Goal: Information Seeking & Learning: Check status

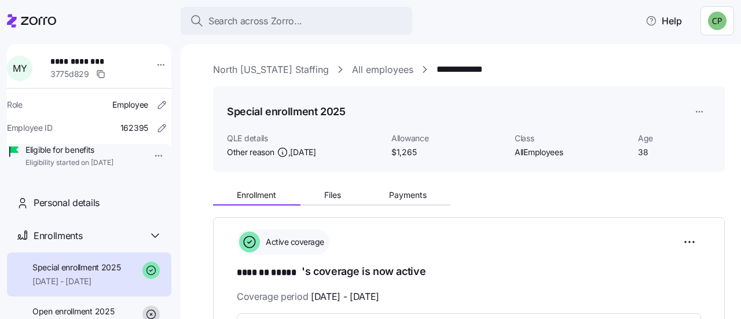
scroll to position [471, 0]
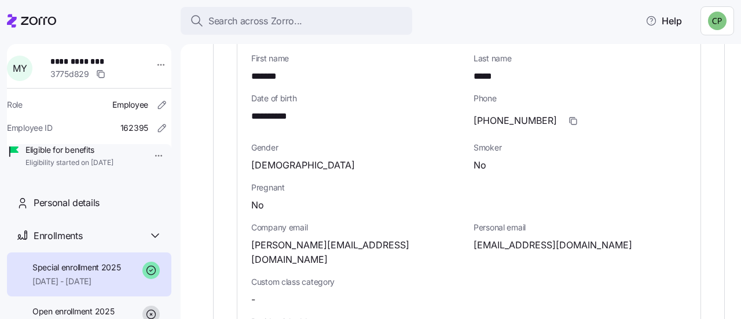
click at [720, 20] on html "**********" at bounding box center [370, 156] width 741 height 312
click at [685, 75] on div "Log out" at bounding box center [686, 70] width 45 height 13
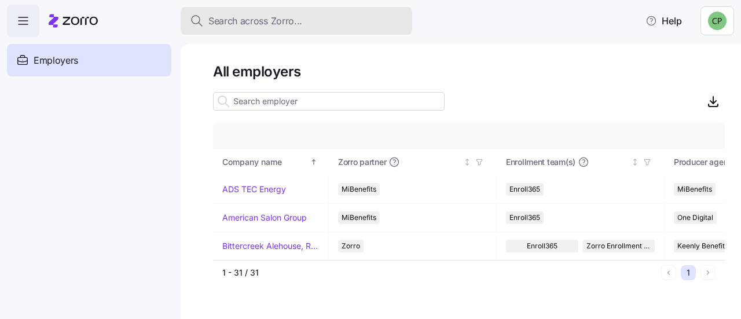
click at [228, 21] on span "Search across Zorro..." at bounding box center [255, 21] width 94 height 14
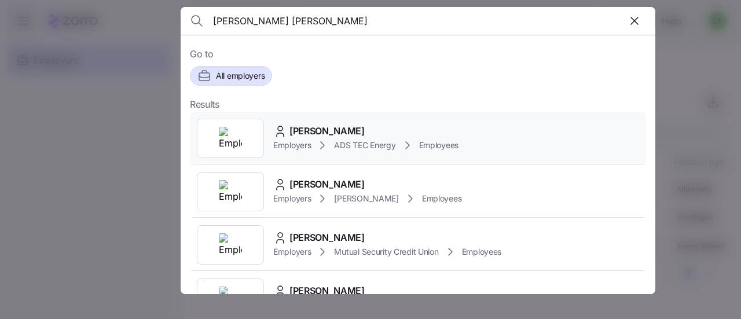
type input "brian mark"
click at [390, 138] on div "Employers ADS TEC Energy Employees" at bounding box center [365, 145] width 185 height 14
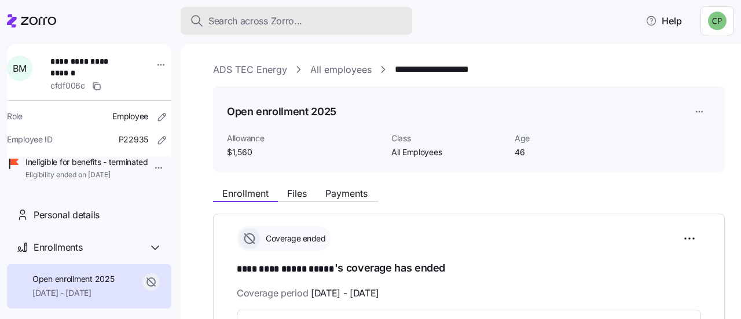
click at [301, 20] on span "Search across Zorro..." at bounding box center [255, 21] width 94 height 14
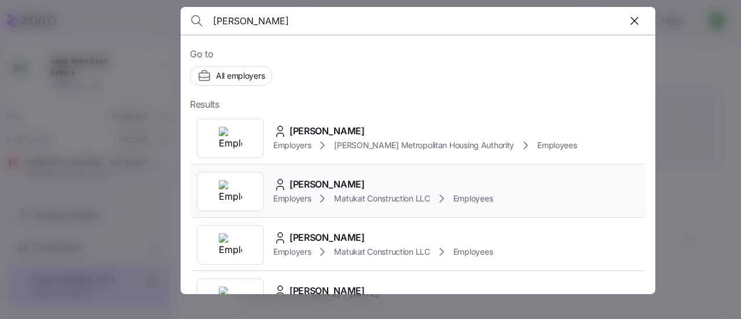
type input "bryan"
click at [323, 200] on icon at bounding box center [322, 199] width 14 height 14
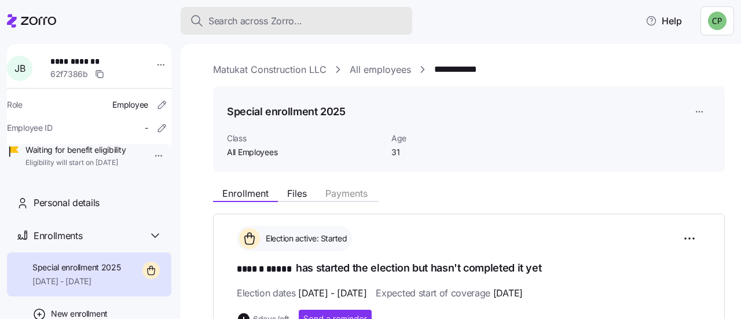
click at [276, 24] on span "Search across Zorro..." at bounding box center [255, 21] width 94 height 14
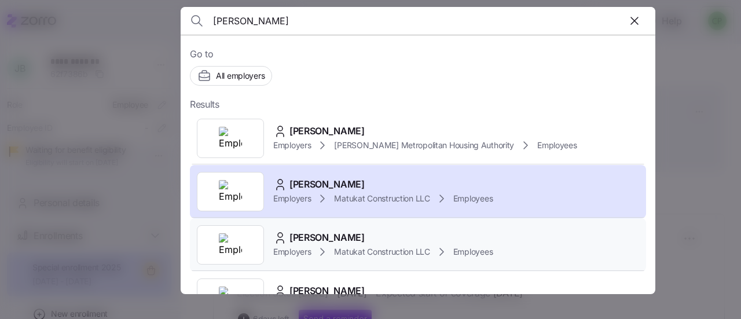
type input "bryan"
click at [388, 246] on span "Matukat Construction LLC" at bounding box center [381, 252] width 95 height 12
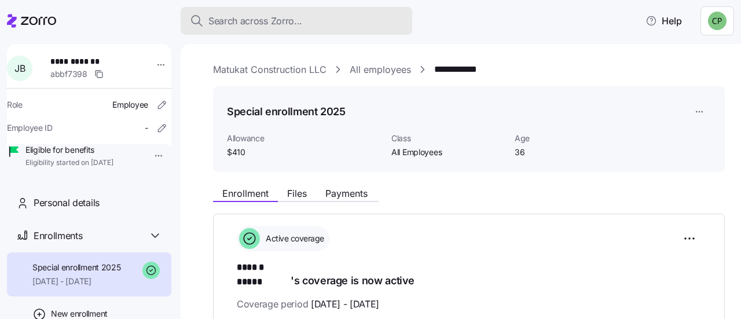
click at [244, 16] on span "Search across Zorro..." at bounding box center [255, 21] width 94 height 14
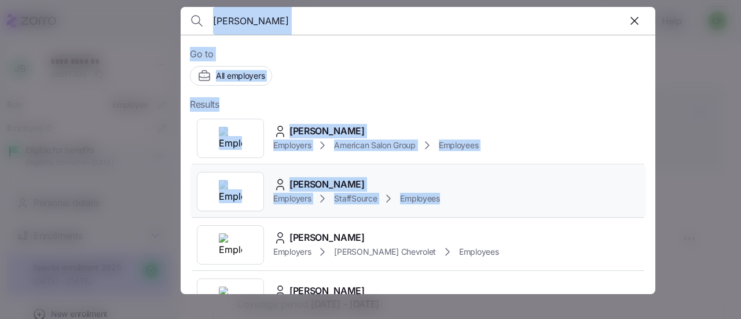
drag, startPoint x: 664, startPoint y: 141, endPoint x: 627, endPoint y: 203, distance: 72.6
click at [626, 312] on div "carl Go to All employers Results Carla Day Employers American Salon Group Emplo…" at bounding box center [370, 312] width 741 height 0
click at [438, 17] on input "carl" at bounding box center [361, 21] width 296 height 28
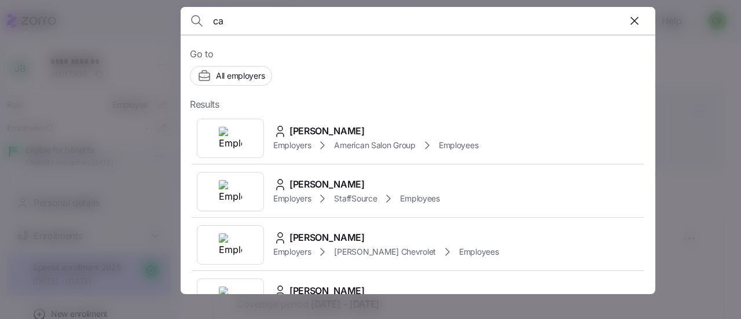
type input "c"
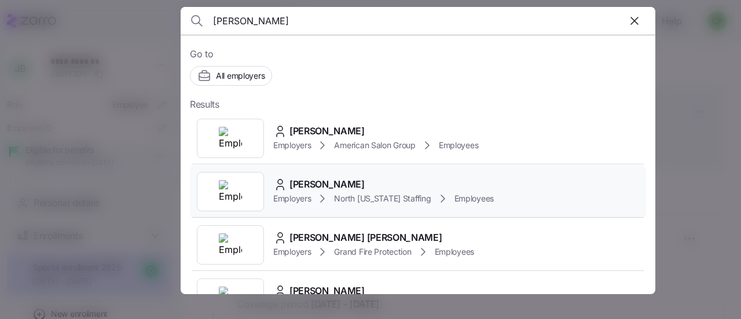
type input "miranda"
click at [325, 196] on icon at bounding box center [322, 199] width 14 height 14
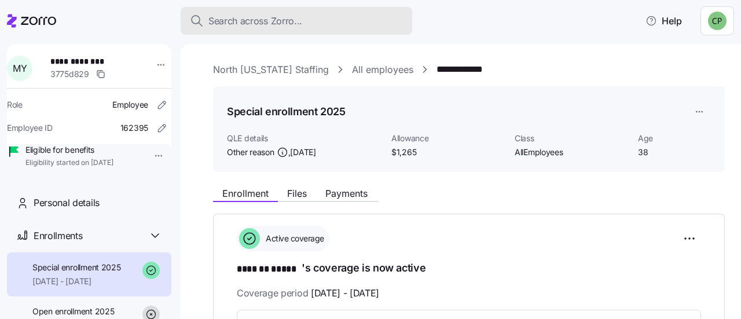
click at [236, 17] on span "Search across Zorro..." at bounding box center [255, 21] width 94 height 14
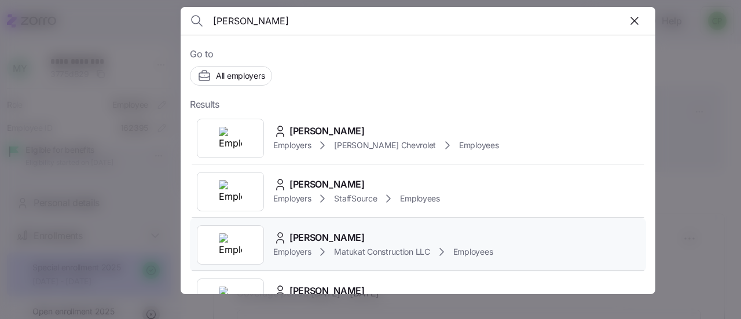
type input "justin"
click at [322, 240] on span "Justin Bryan" at bounding box center [326, 237] width 75 height 14
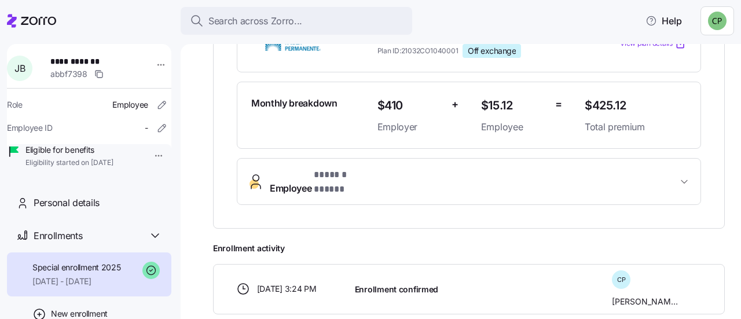
scroll to position [348, 0]
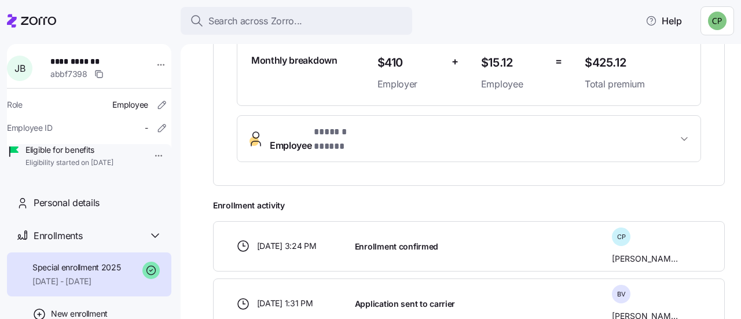
click at [591, 125] on span "Employee * ****** ***** *" at bounding box center [473, 139] width 407 height 28
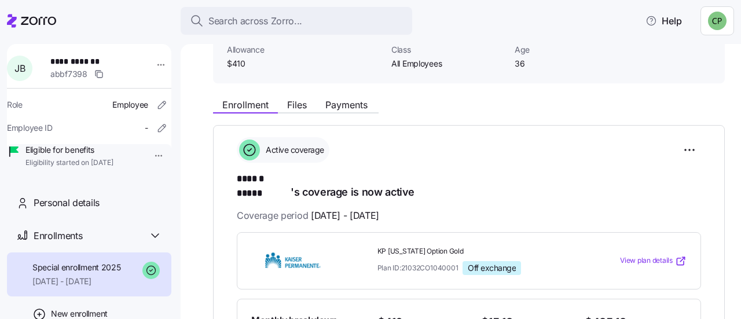
scroll to position [95, 0]
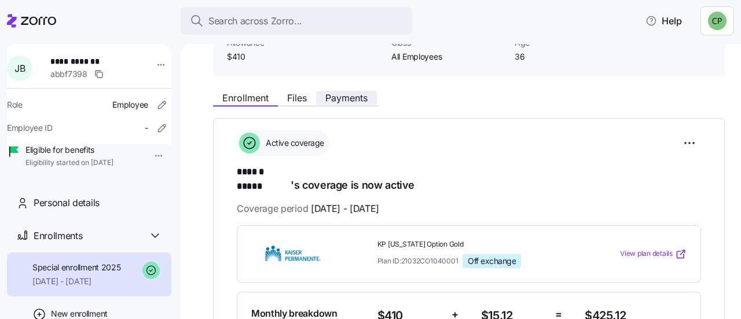
click at [340, 94] on span "Payments" at bounding box center [346, 97] width 42 height 9
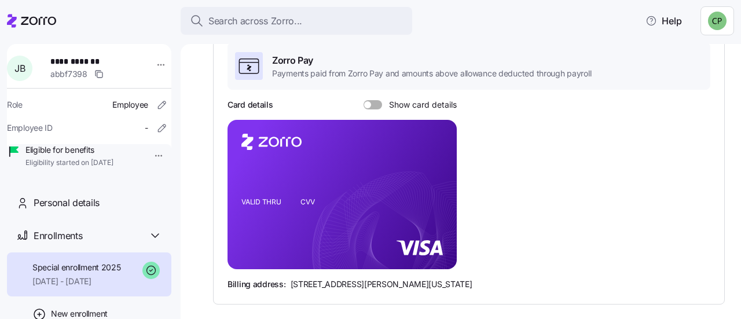
scroll to position [213, 0]
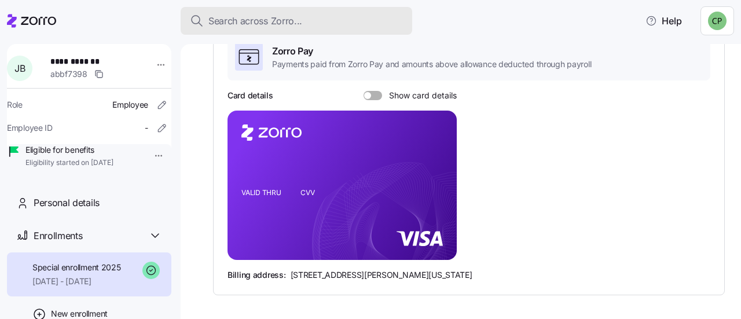
click at [268, 24] on span "Search across Zorro..." at bounding box center [255, 21] width 94 height 14
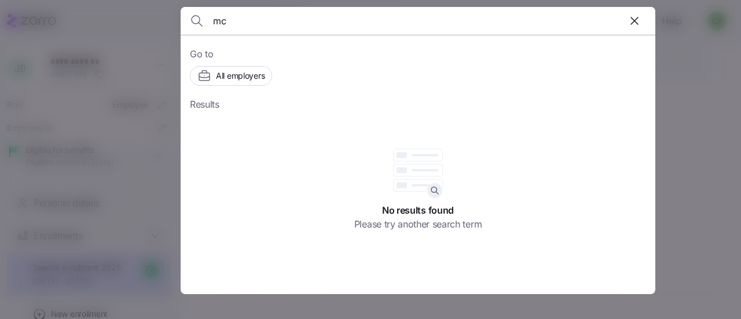
type input "m"
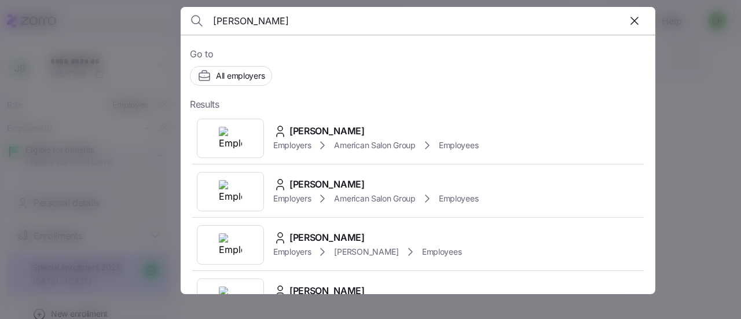
type input "cox"
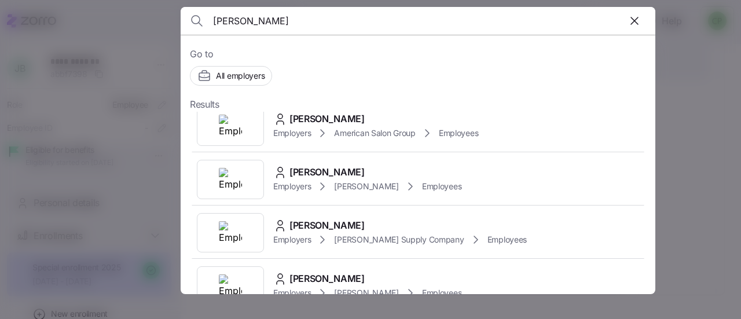
scroll to position [81, 0]
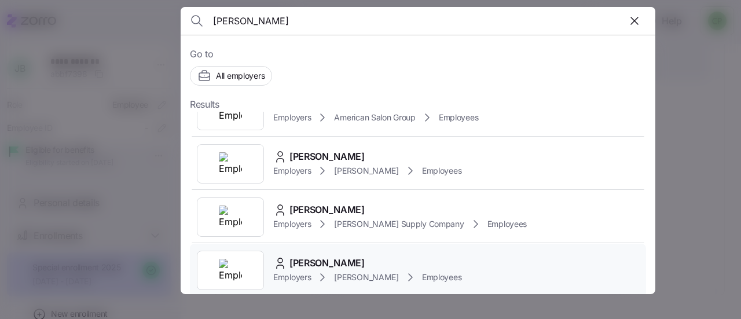
click at [379, 267] on div "George M Cox" at bounding box center [367, 263] width 188 height 14
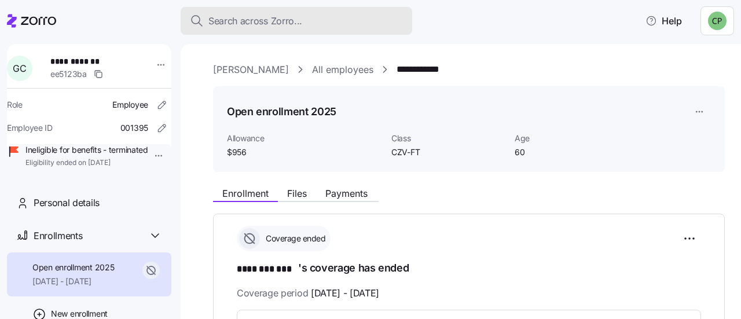
click at [265, 23] on span "Search across Zorro..." at bounding box center [255, 21] width 94 height 14
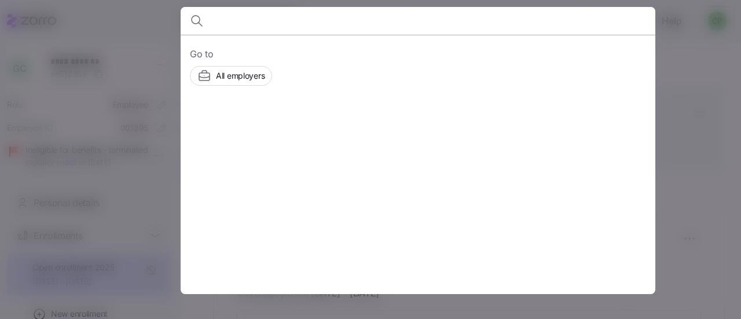
type input "d"
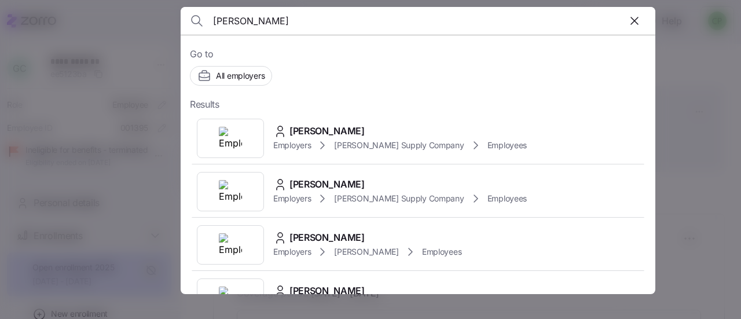
type input "amanda"
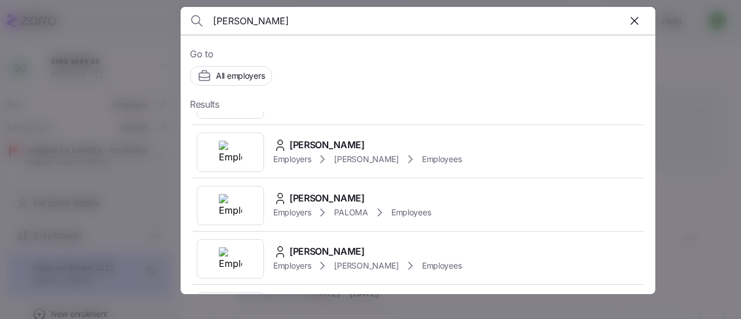
scroll to position [100, 0]
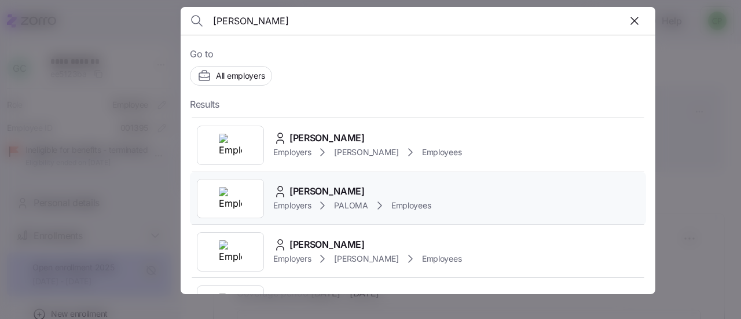
click at [392, 209] on span "Employees" at bounding box center [410, 206] width 39 height 12
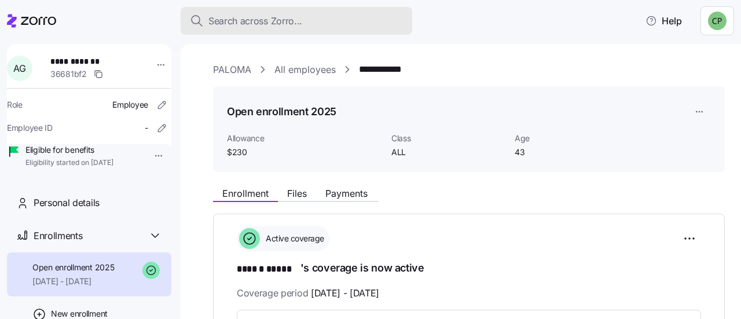
click at [290, 17] on span "Search across Zorro..." at bounding box center [255, 21] width 94 height 14
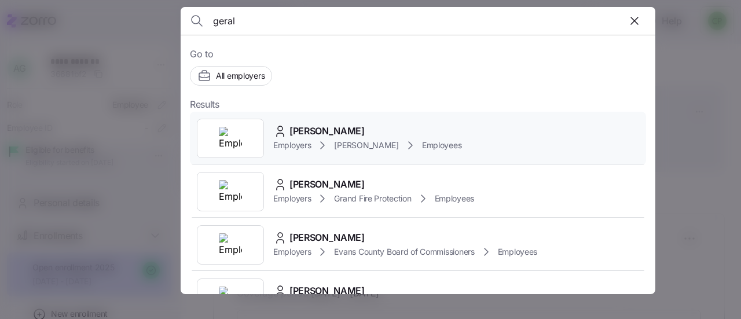
type input "geral"
click at [329, 151] on icon at bounding box center [322, 145] width 14 height 14
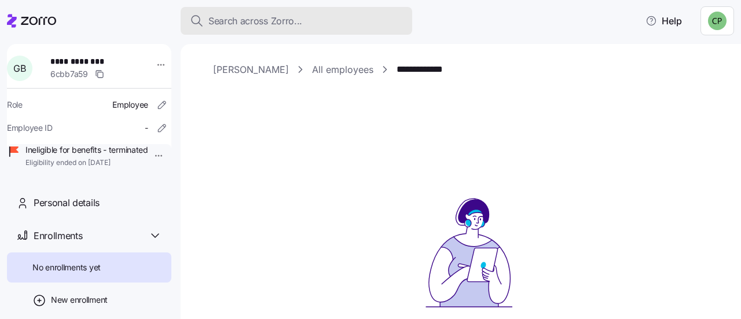
click at [289, 17] on span "Search across Zorro..." at bounding box center [255, 21] width 94 height 14
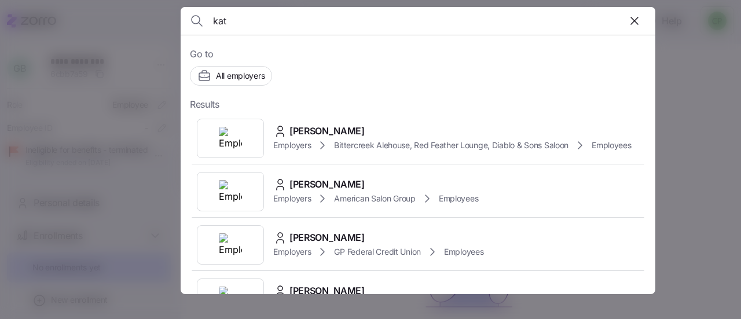
click at [237, 26] on input "kat" at bounding box center [361, 21] width 296 height 28
type input "k"
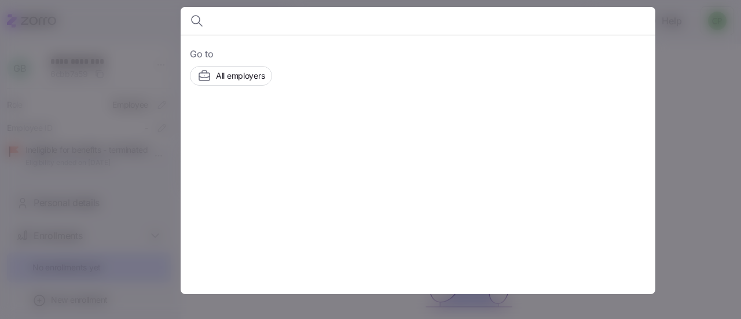
type input "d"
click at [237, 26] on input at bounding box center [361, 21] width 296 height 28
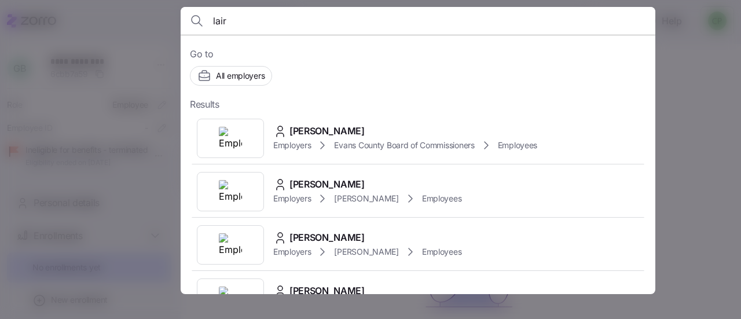
click at [237, 26] on input "lair" at bounding box center [361, 21] width 296 height 28
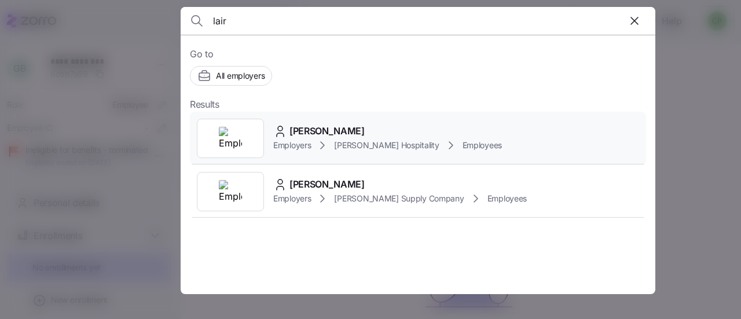
type input "lair"
click at [307, 131] on span "Kaley Laird" at bounding box center [326, 131] width 75 height 14
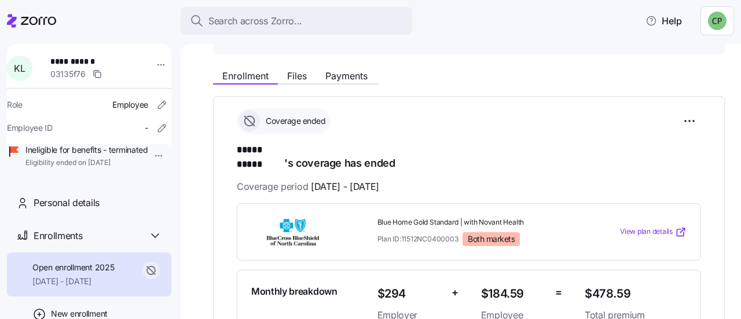
scroll to position [141, 0]
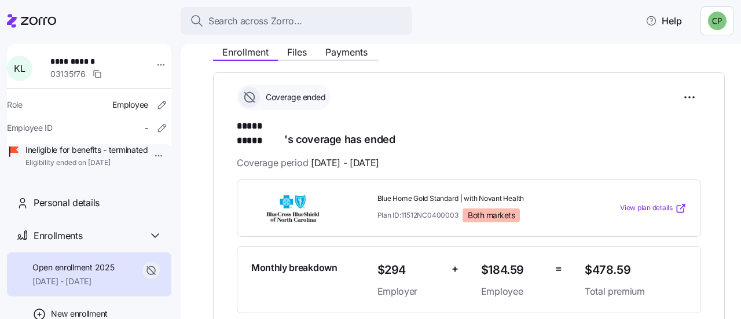
click at [646, 202] on span "View plan details" at bounding box center [646, 207] width 53 height 11
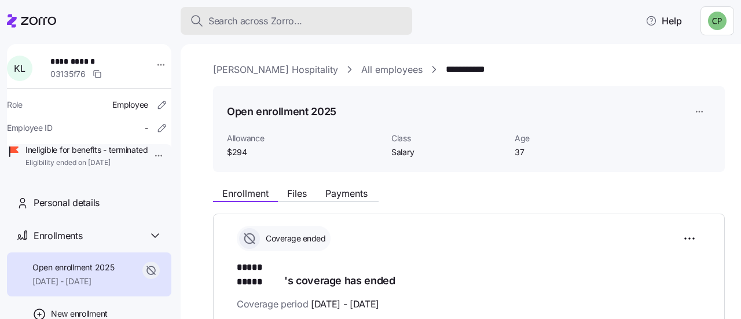
click at [287, 20] on span "Search across Zorro..." at bounding box center [255, 21] width 94 height 14
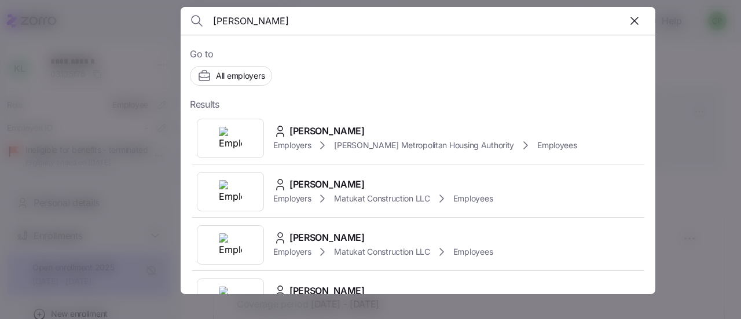
type input "bryan"
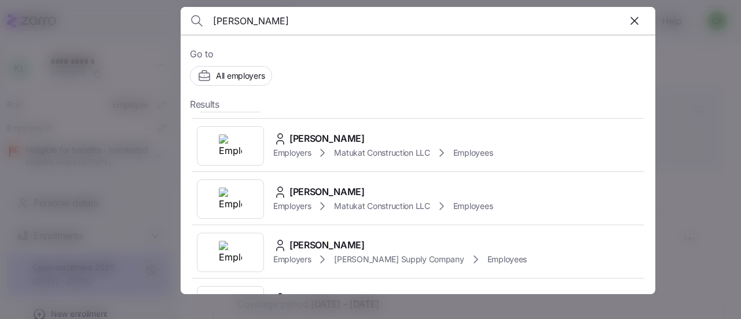
scroll to position [72, 0]
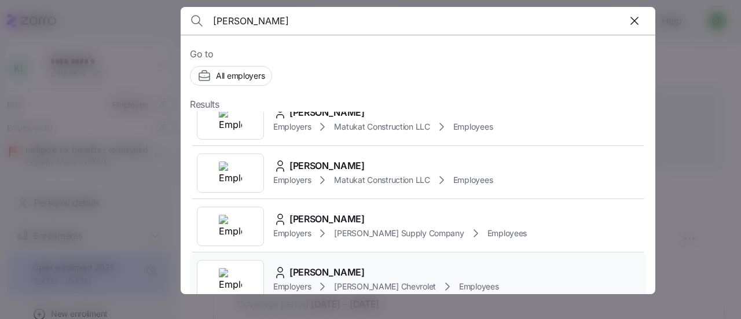
click at [403, 279] on div "Employers NeSmith Chevrolet Employees" at bounding box center [386, 286] width 226 height 14
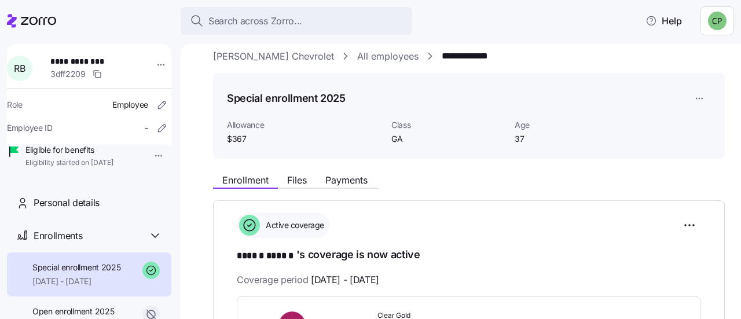
scroll to position [16, 0]
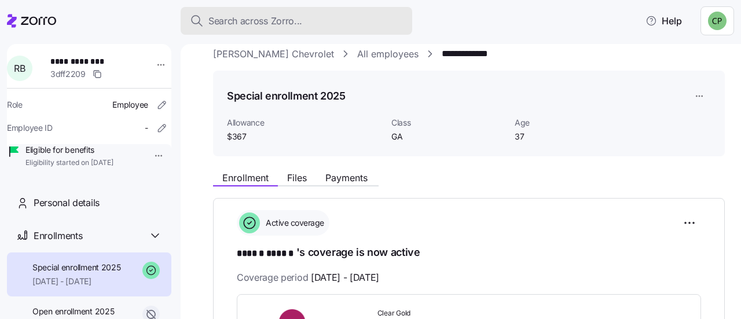
click at [281, 17] on span "Search across Zorro..." at bounding box center [255, 21] width 94 height 14
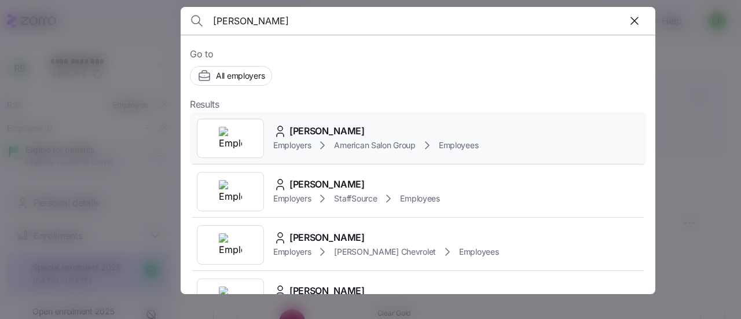
type input "carl"
click at [314, 143] on div "Employers American Salon Group Employees" at bounding box center [375, 145] width 205 height 14
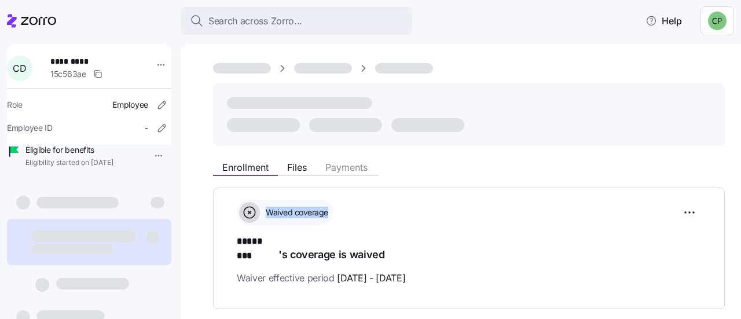
drag, startPoint x: 314, startPoint y: 143, endPoint x: 418, endPoint y: 213, distance: 126.3
click at [418, 213] on div "Enrollment Files Payments Waived coverage ***** *** 's coverage is waived Waive…" at bounding box center [468, 213] width 511 height 302
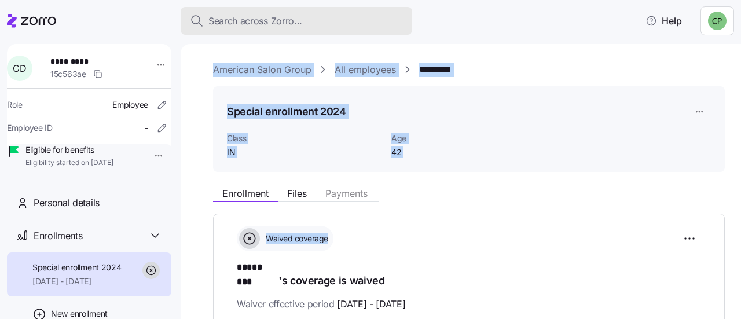
click at [262, 19] on span "Search across Zorro..." at bounding box center [255, 21] width 94 height 14
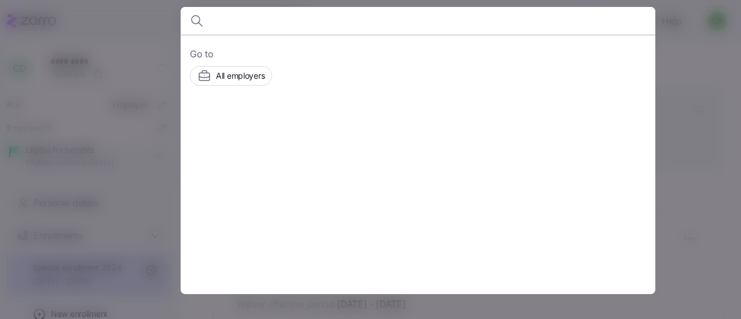
type input "o"
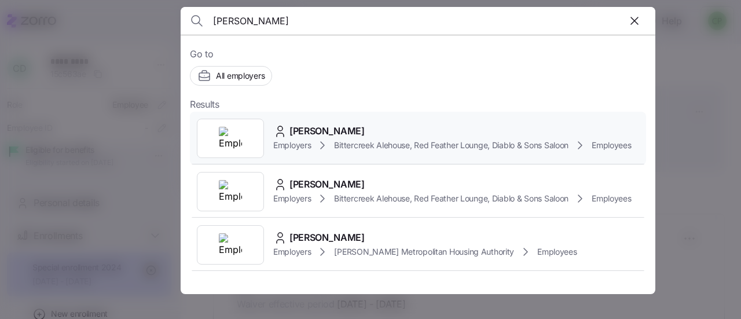
type input "cody"
click at [331, 136] on span "Cody Meurer" at bounding box center [326, 131] width 75 height 14
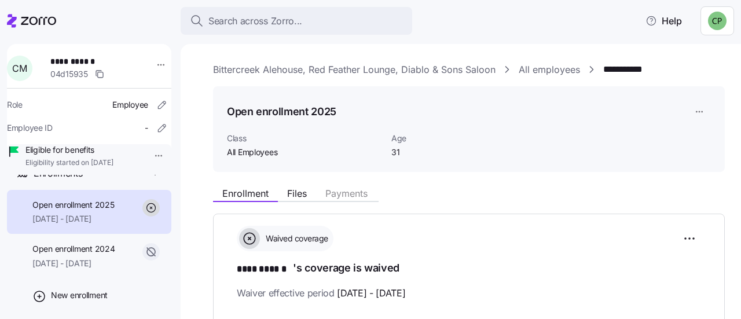
scroll to position [61, 0]
click at [710, 16] on html "**********" at bounding box center [370, 156] width 741 height 312
click at [688, 68] on div "Log out" at bounding box center [686, 70] width 45 height 13
